Goal: Task Accomplishment & Management: Complete application form

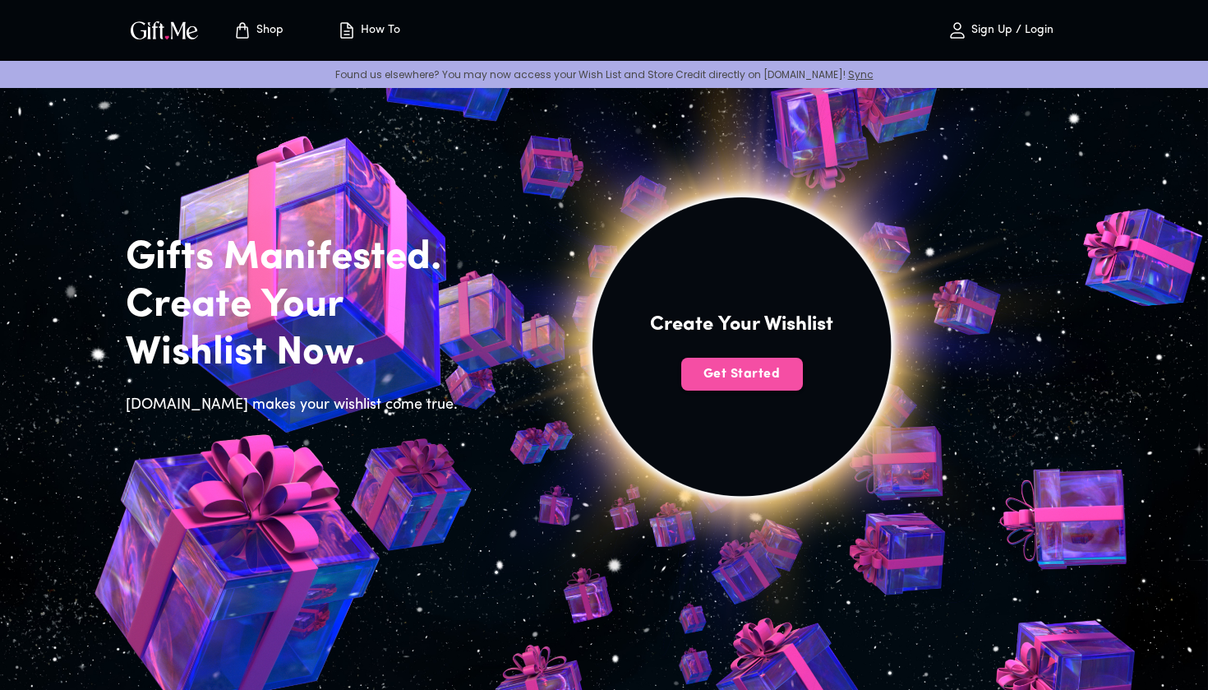
click at [720, 386] on button "Get Started" at bounding box center [742, 374] width 122 height 33
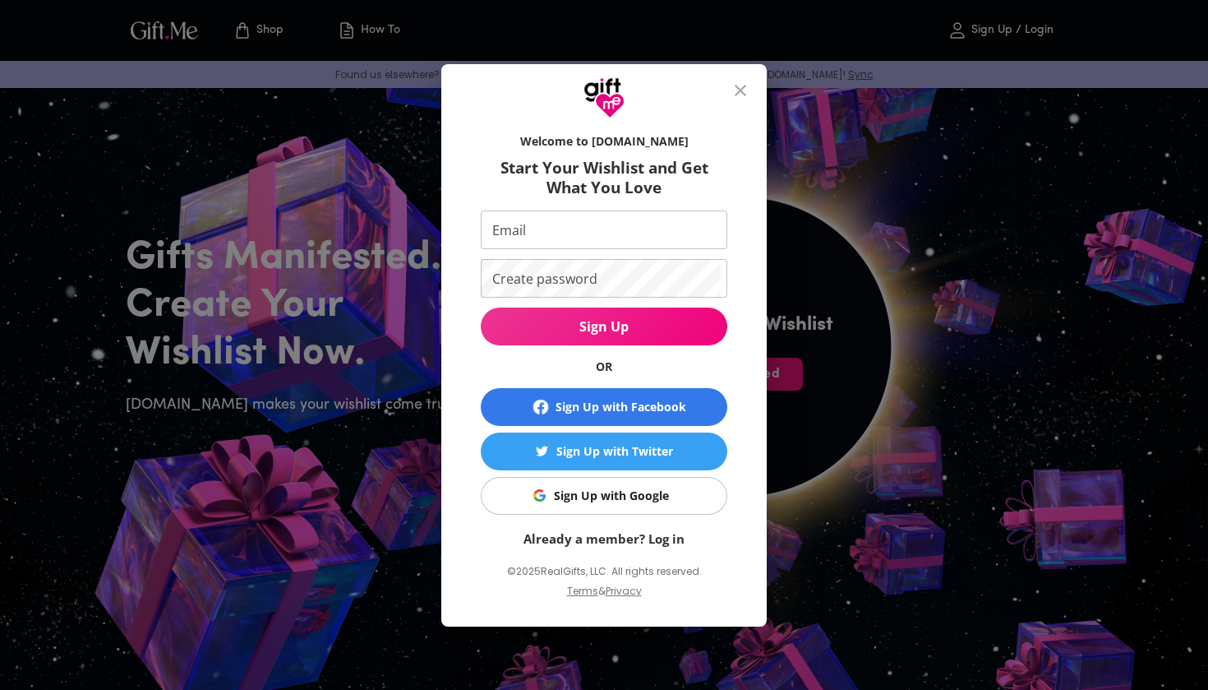
click at [644, 220] on input "Email" at bounding box center [601, 229] width 240 height 39
click at [589, 489] on div "Sign Up with Google" at bounding box center [611, 496] width 115 height 18
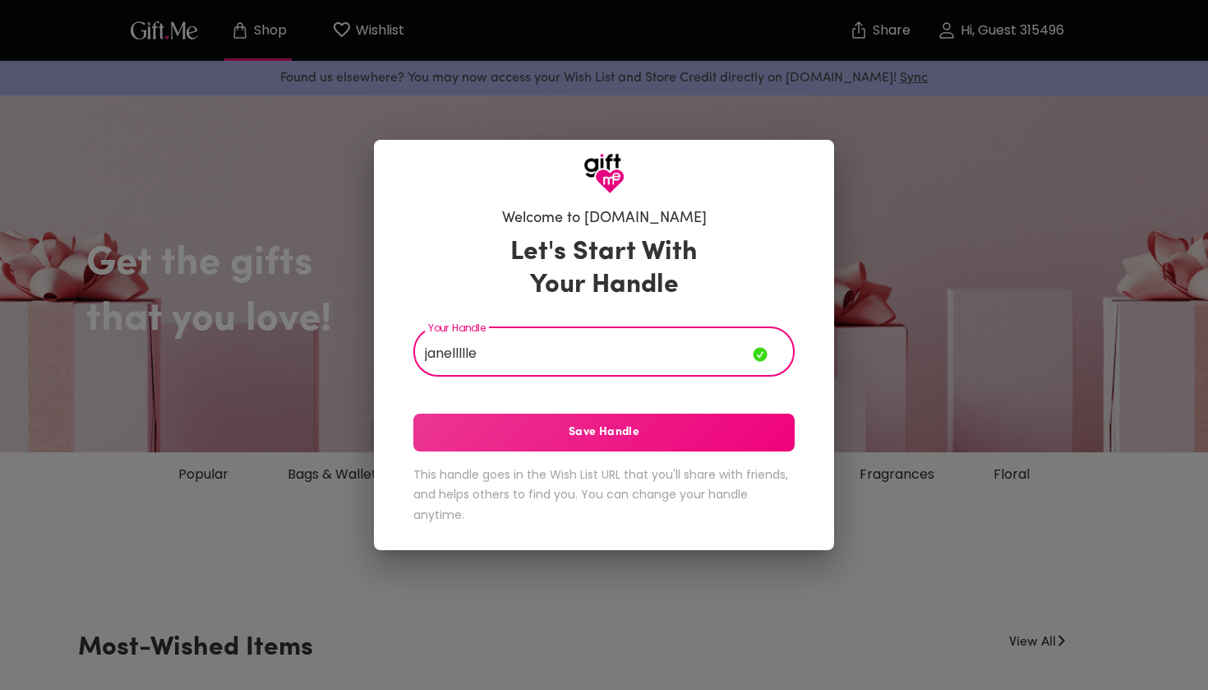
type input "janellllle"
click at [636, 427] on span "Save Handle" at bounding box center [603, 432] width 381 height 18
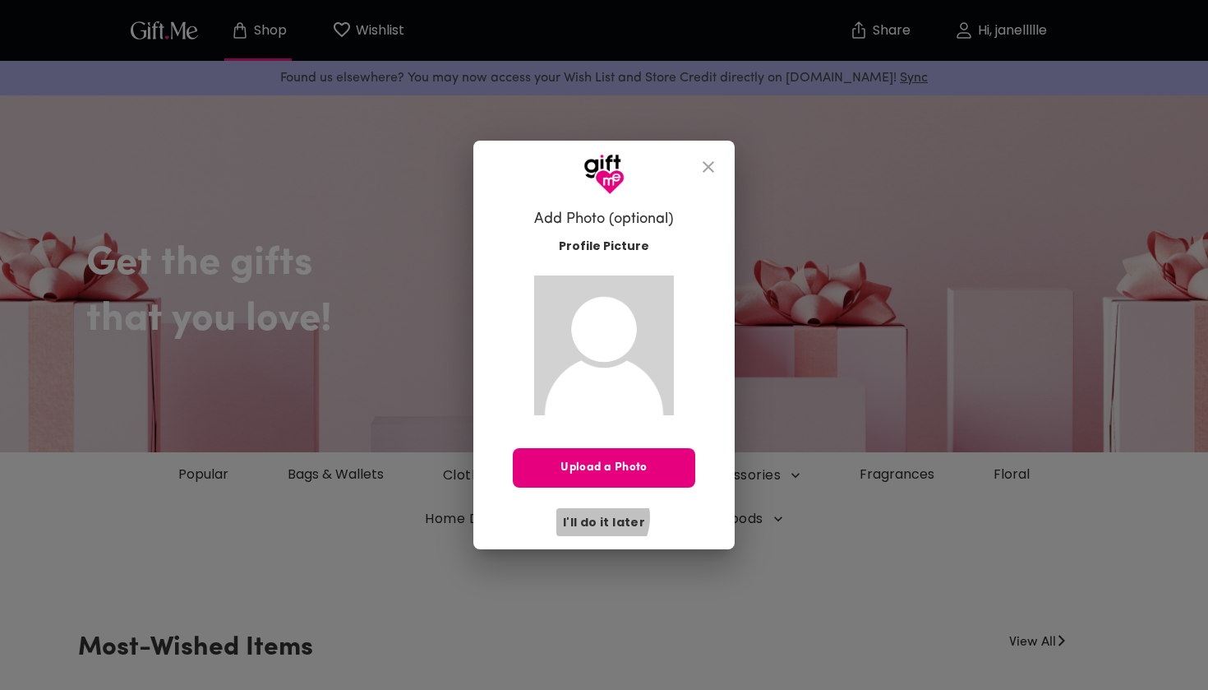
click at [595, 517] on span "I'll do it later" at bounding box center [604, 522] width 82 height 18
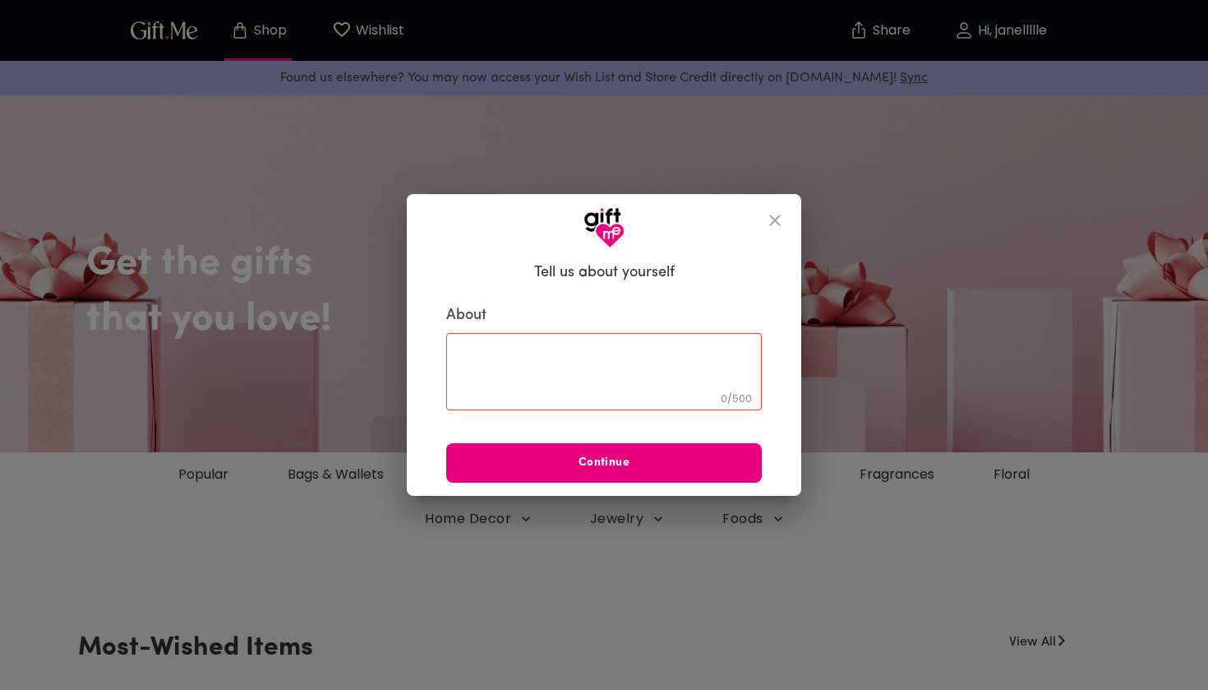
click at [598, 372] on textarea at bounding box center [604, 372] width 293 height 47
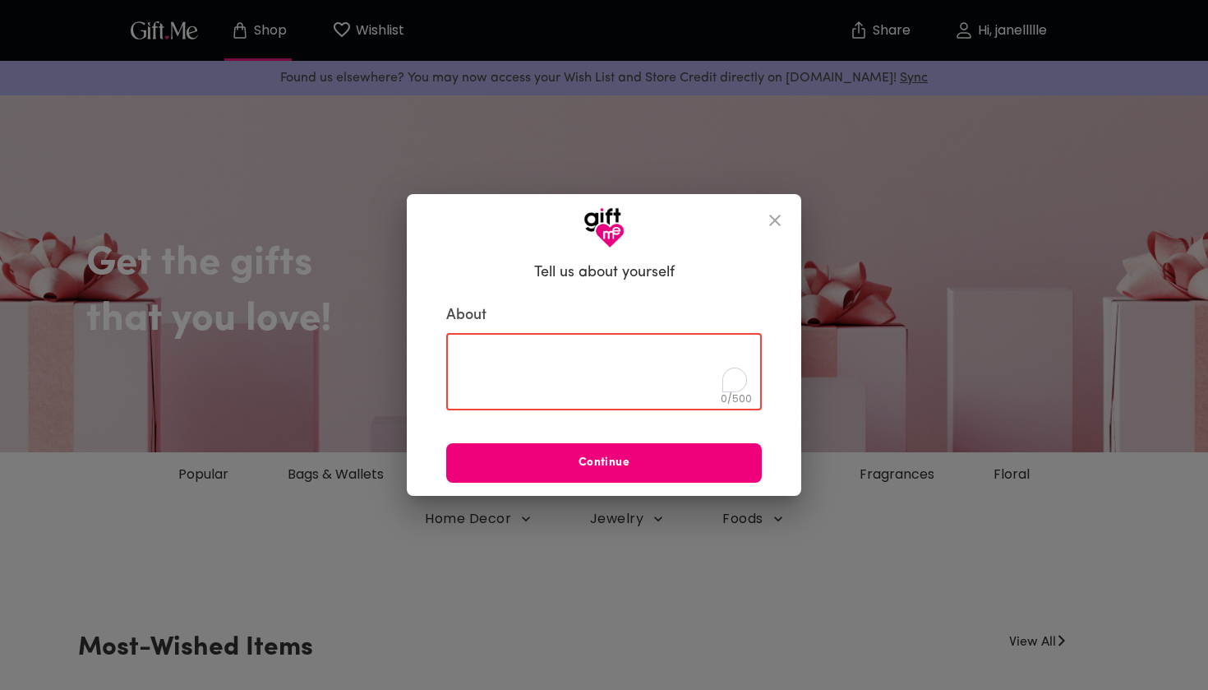
click at [596, 452] on button "Continue" at bounding box center [604, 462] width 316 height 39
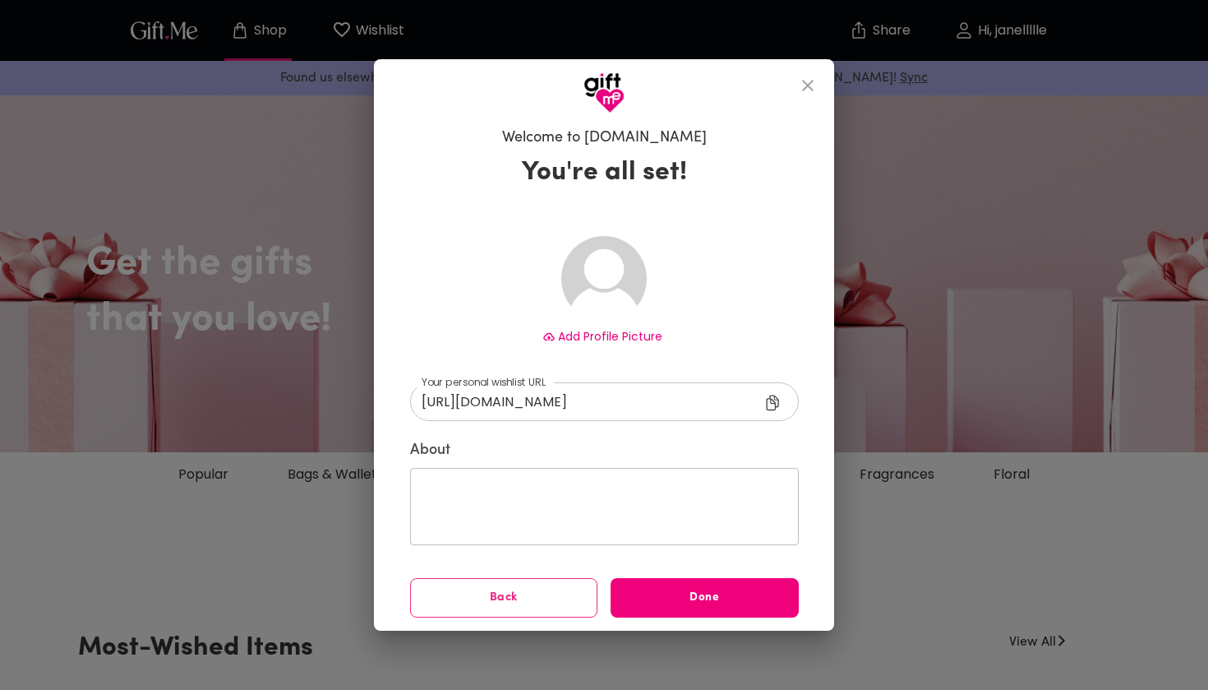
click at [650, 609] on button "Done" at bounding box center [705, 597] width 188 height 39
